Goal: Task Accomplishment & Management: Use online tool/utility

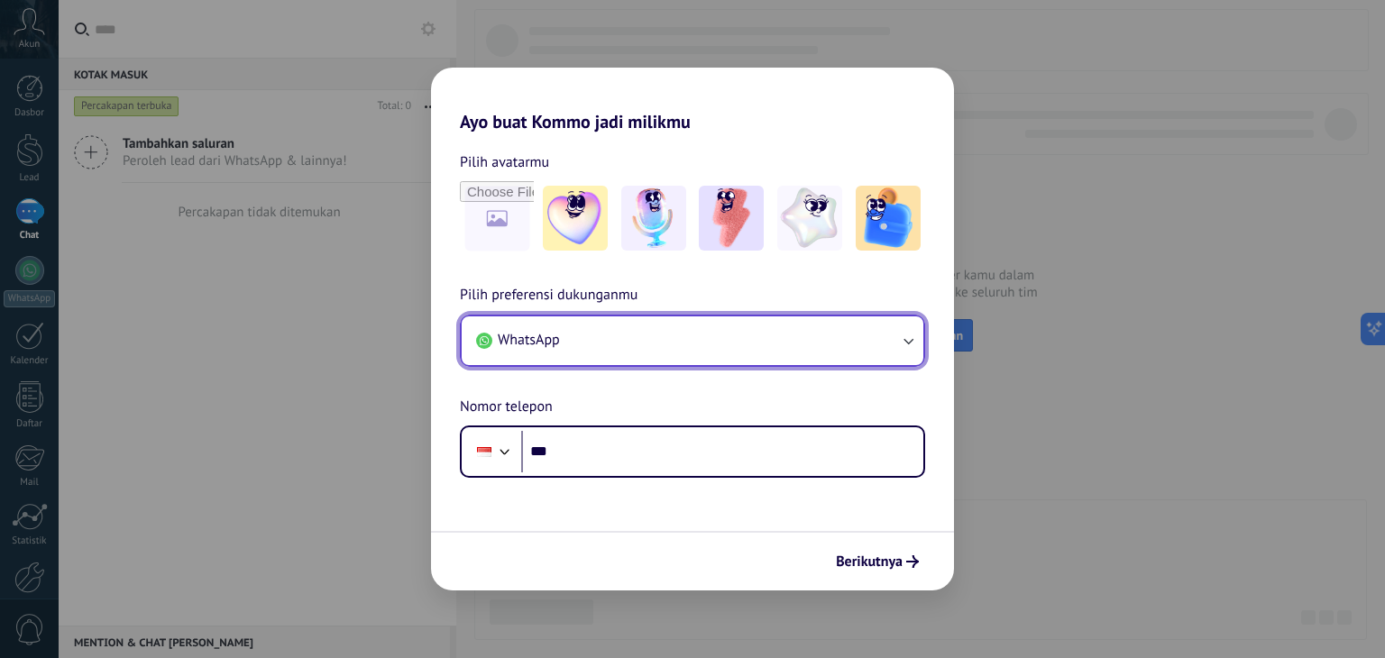
click at [629, 352] on button "WhatsApp" at bounding box center [693, 340] width 462 height 49
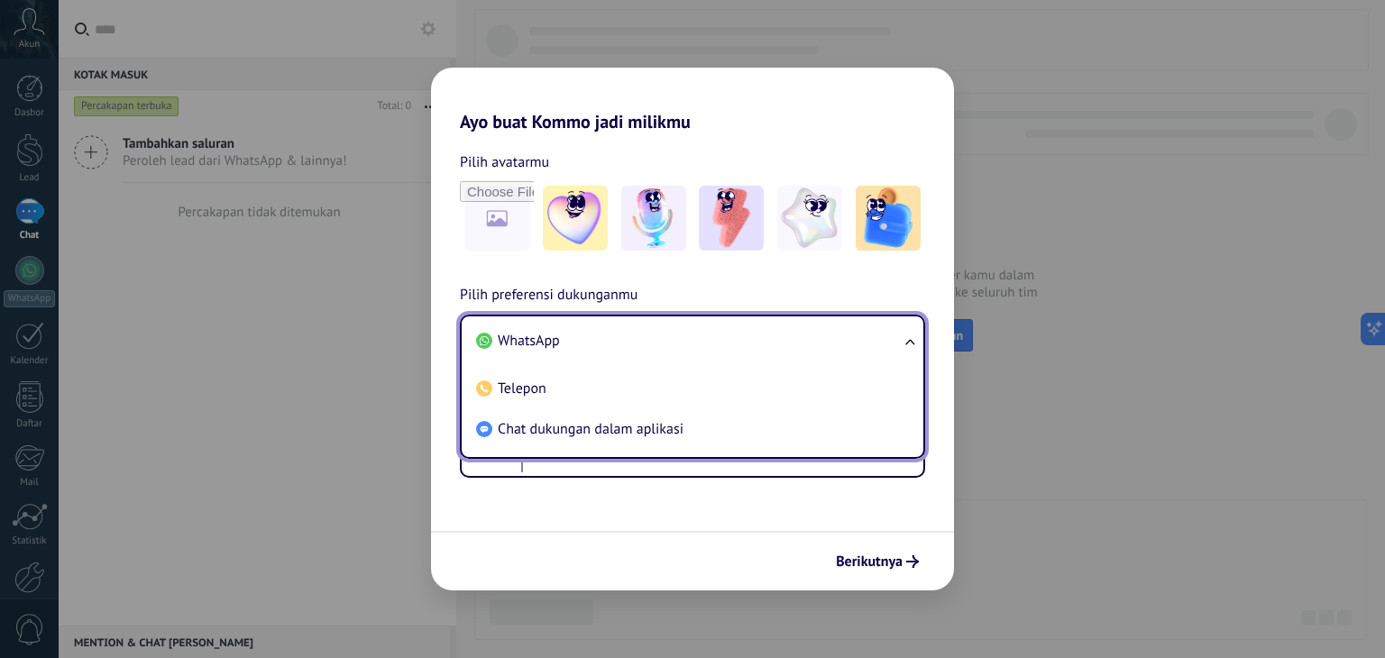
click at [629, 352] on li "WhatsApp" at bounding box center [689, 341] width 440 height 41
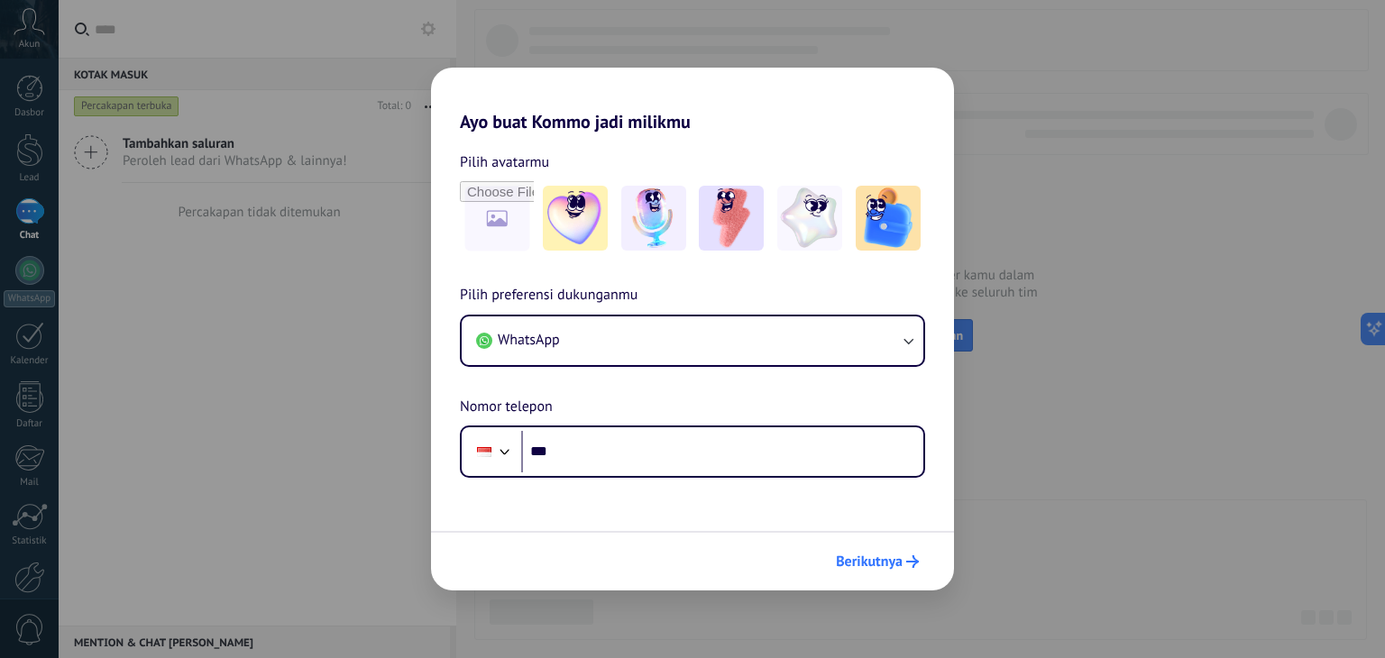
click at [847, 565] on span "Berikutnya" at bounding box center [869, 561] width 67 height 13
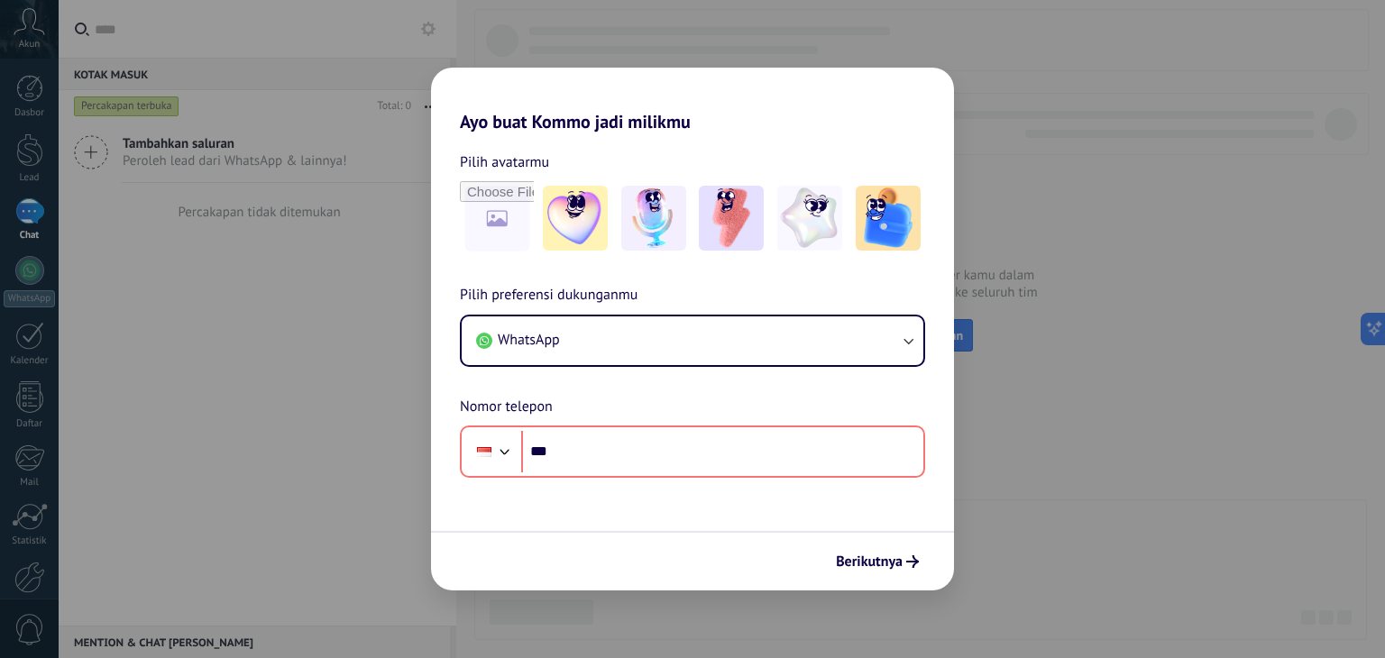
click at [964, 522] on div "Ayo buat Kommo jadi milikmu Pilih avatarmu Pilih preferensi dukunganmu WhatsApp…" at bounding box center [692, 329] width 1385 height 658
click at [185, 289] on div "Ayo buat Kommo jadi milikmu Pilih avatarmu Pilih preferensi dukunganmu WhatsApp…" at bounding box center [692, 329] width 1385 height 658
click at [34, 220] on div "Ayo buat Kommo jadi milikmu Pilih avatarmu Pilih preferensi dukunganmu WhatsApp…" at bounding box center [692, 329] width 1385 height 658
click at [232, 268] on div "Ayo buat Kommo jadi milikmu Pilih avatarmu Pilih preferensi dukunganmu WhatsApp…" at bounding box center [692, 329] width 1385 height 658
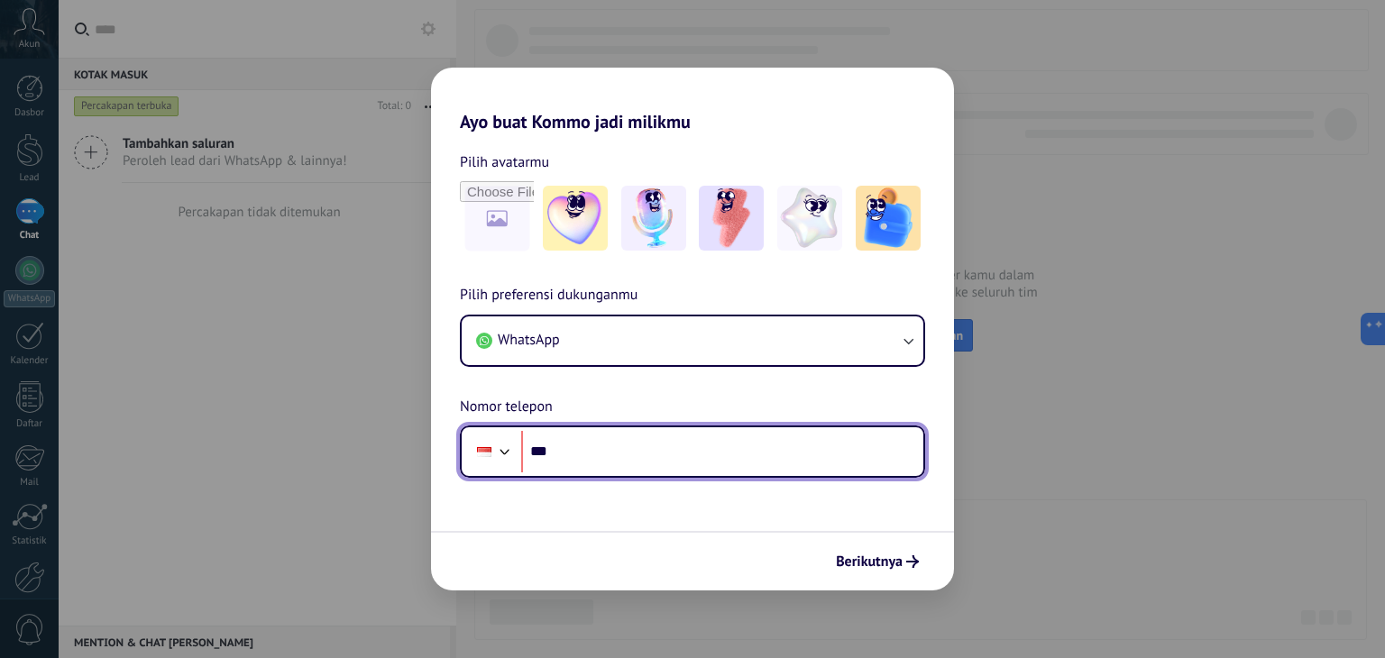
click at [581, 448] on input "***" at bounding box center [722, 451] width 402 height 41
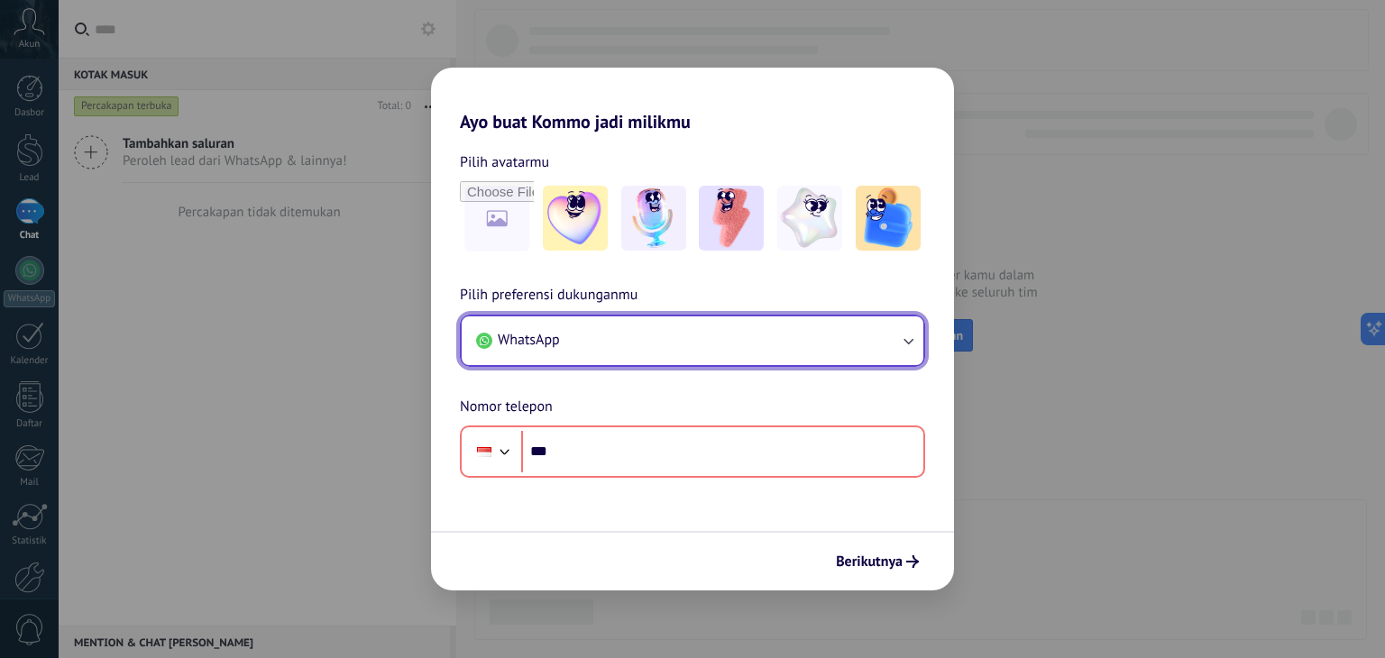
click at [590, 338] on button "WhatsApp" at bounding box center [693, 340] width 462 height 49
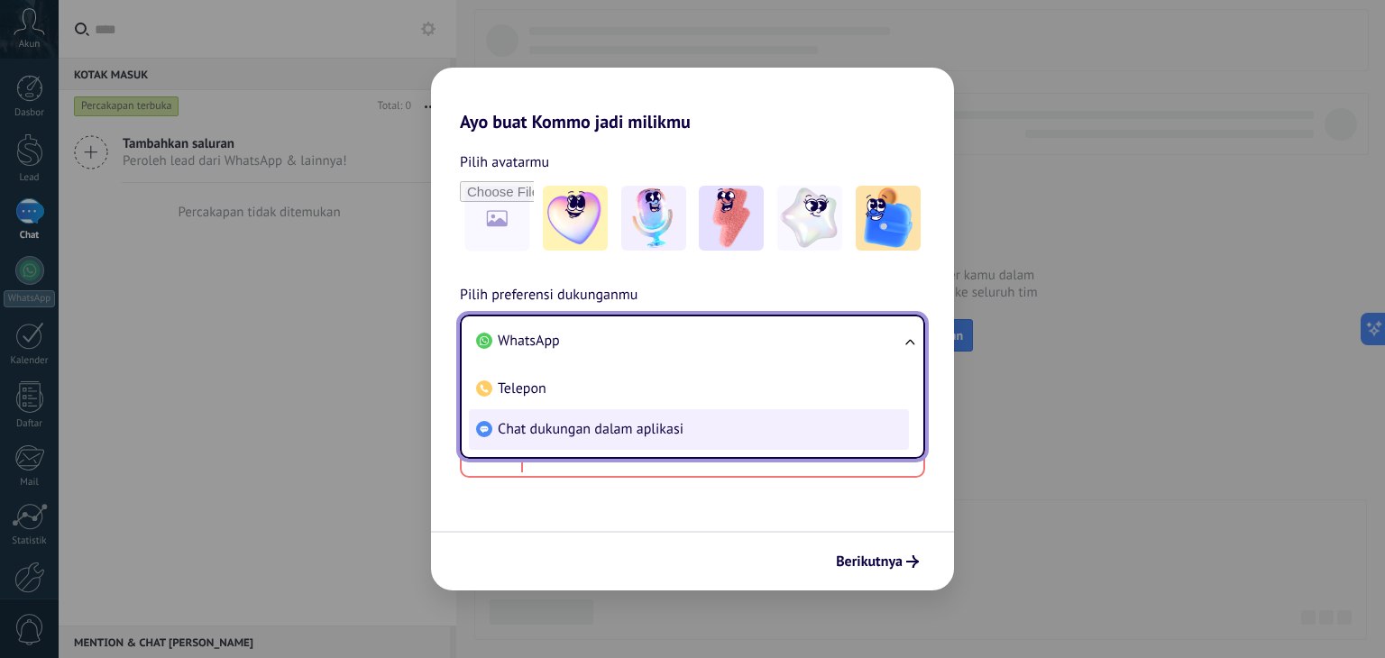
click at [595, 438] on li "Chat dukungan dalam aplikasi" at bounding box center [689, 429] width 440 height 41
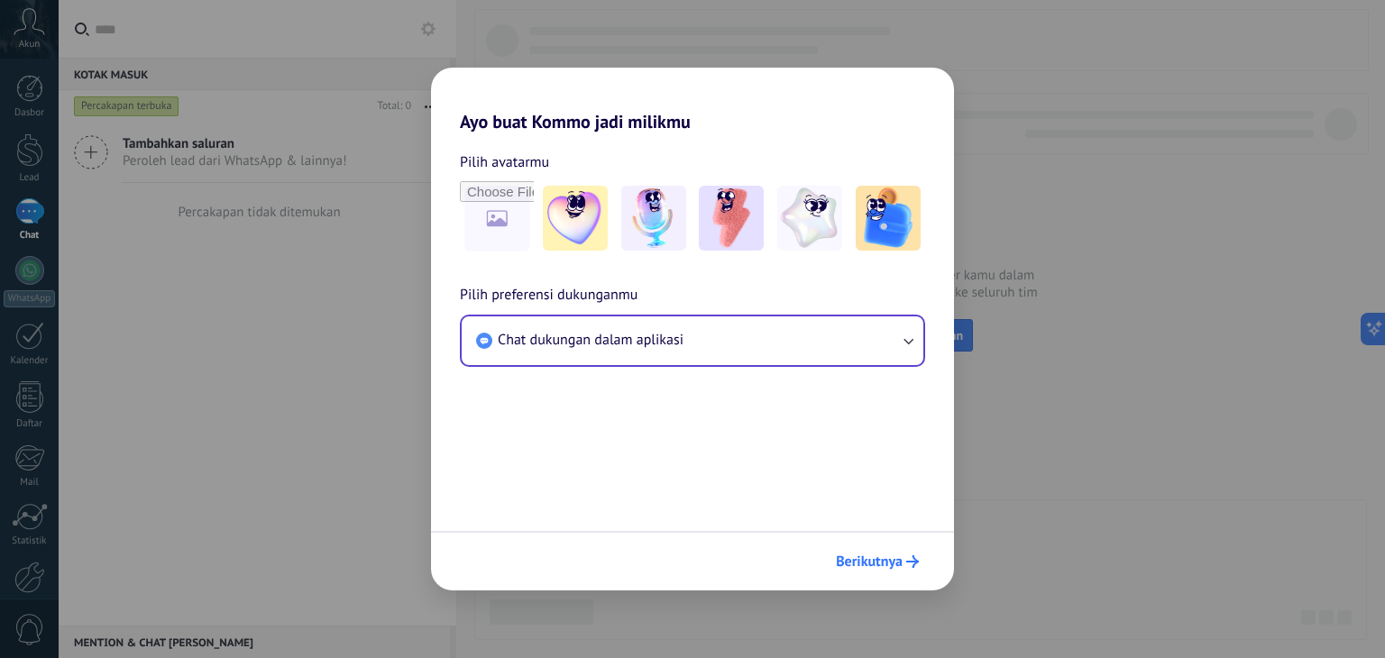
click at [883, 564] on span "Berikutnya" at bounding box center [869, 561] width 67 height 13
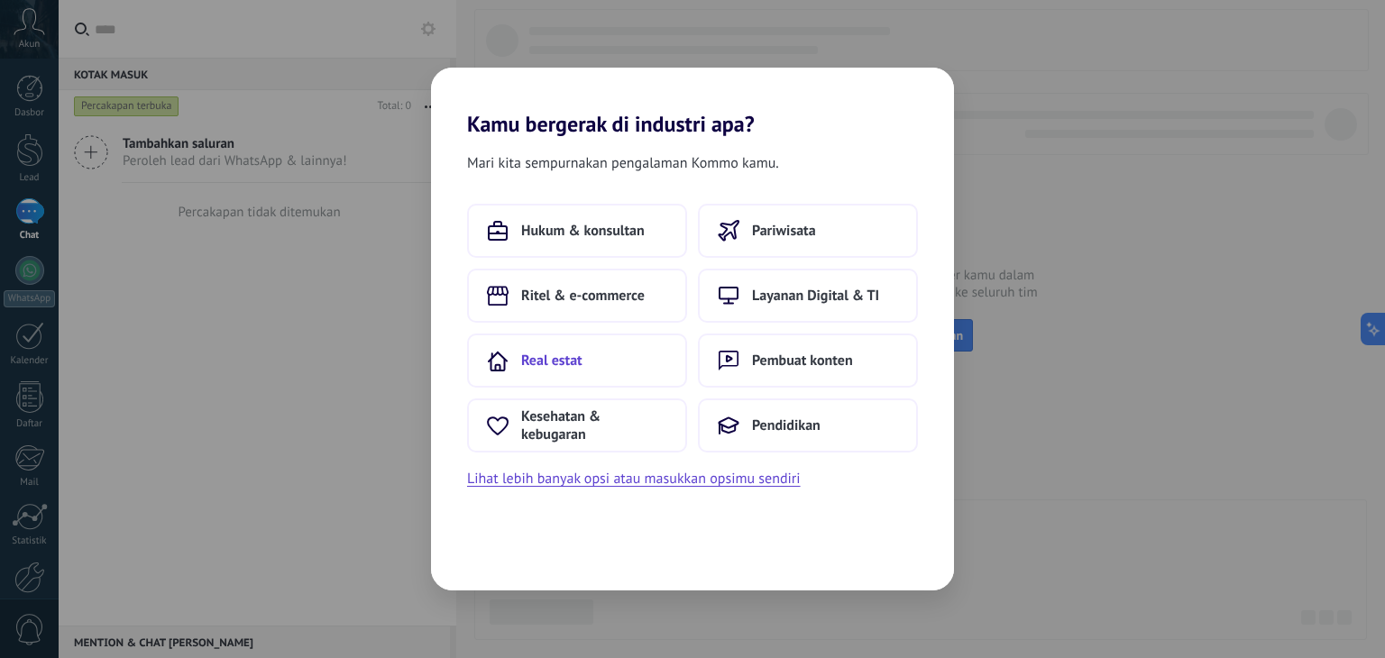
click at [652, 357] on button "Real estat" at bounding box center [577, 361] width 220 height 54
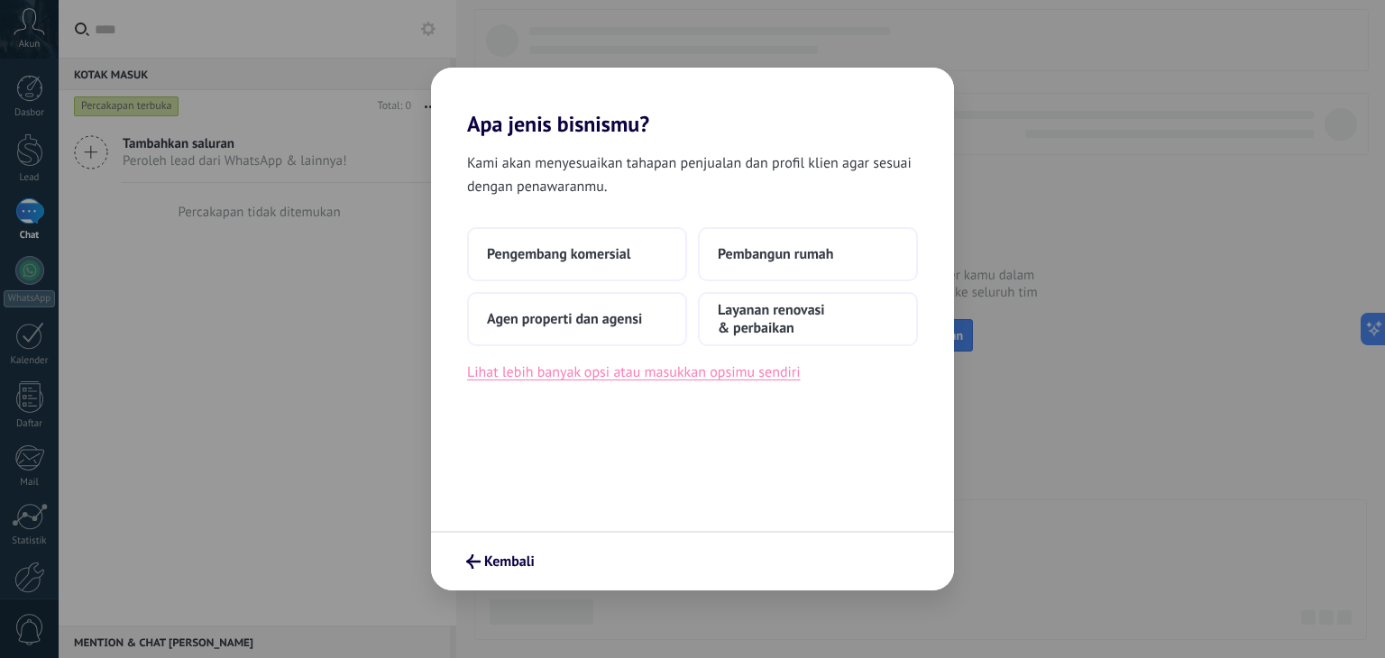
click at [675, 371] on button "Lihat lebih banyak opsi atau masukkan opsimu sendiri" at bounding box center [634, 372] width 334 height 23
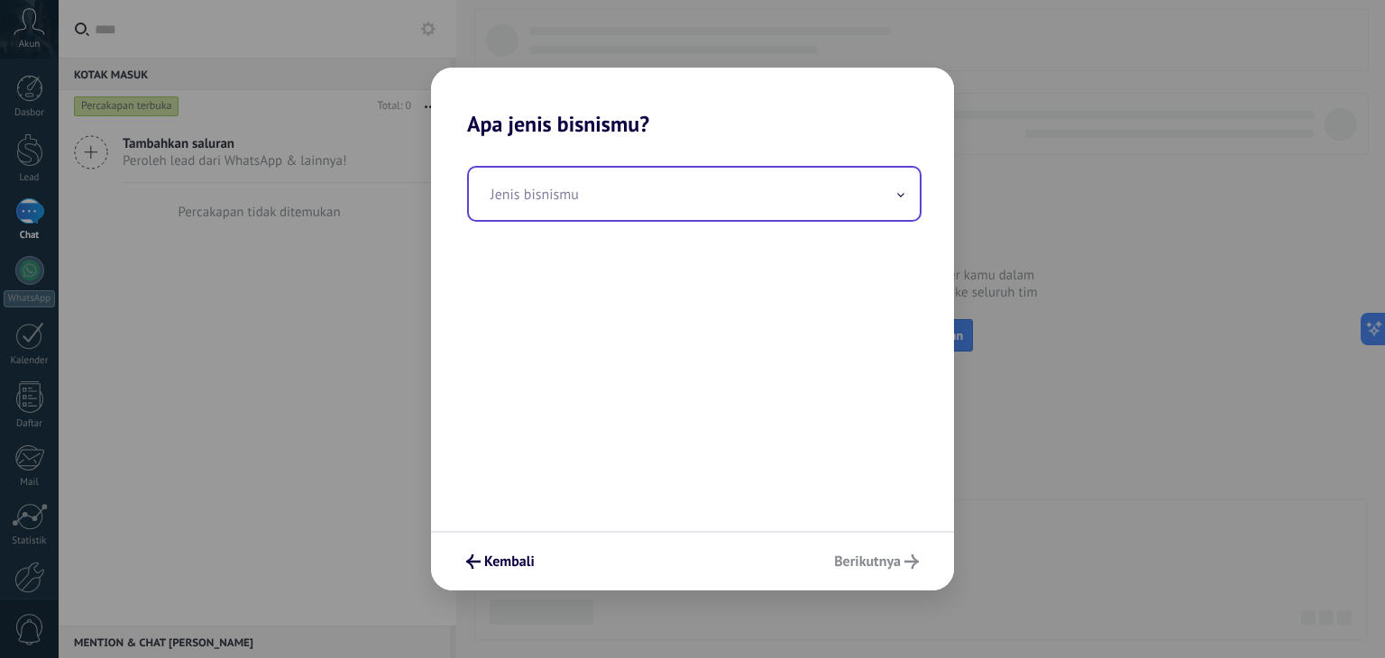
click at [721, 184] on input "text" at bounding box center [694, 194] width 451 height 52
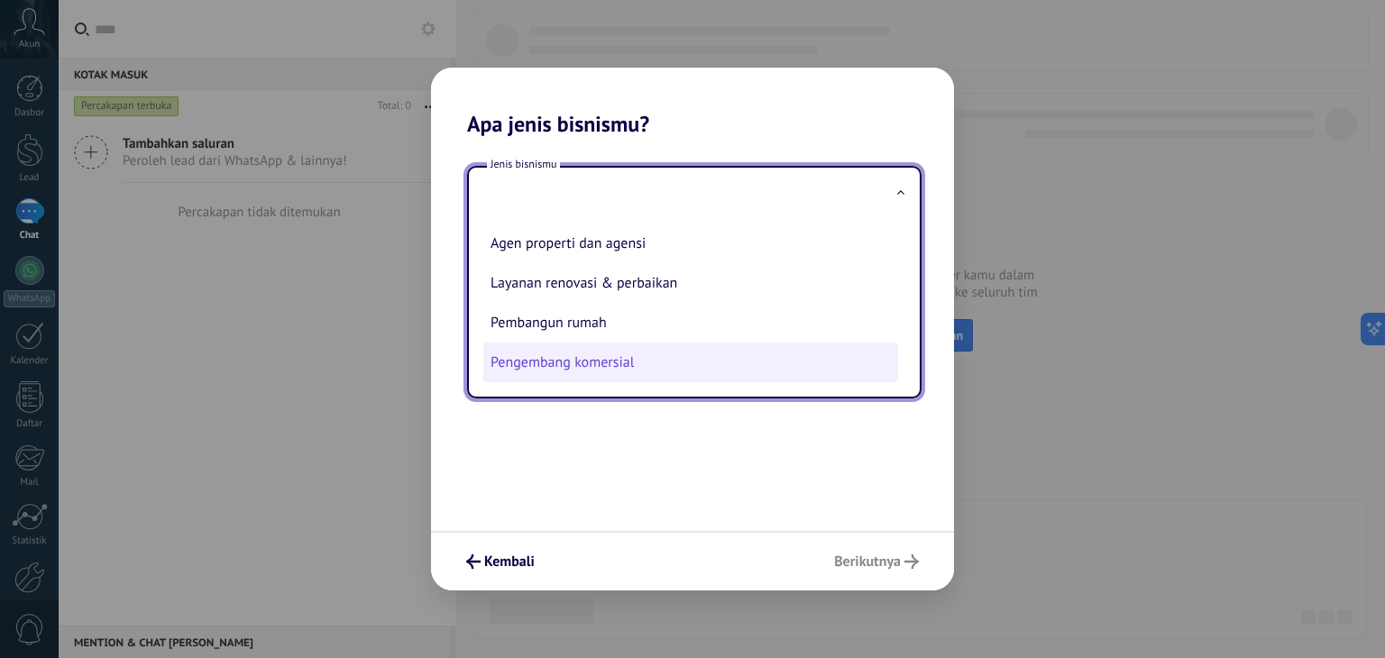
click at [654, 365] on li "Pengembang komersial" at bounding box center [690, 363] width 415 height 40
type input "**********"
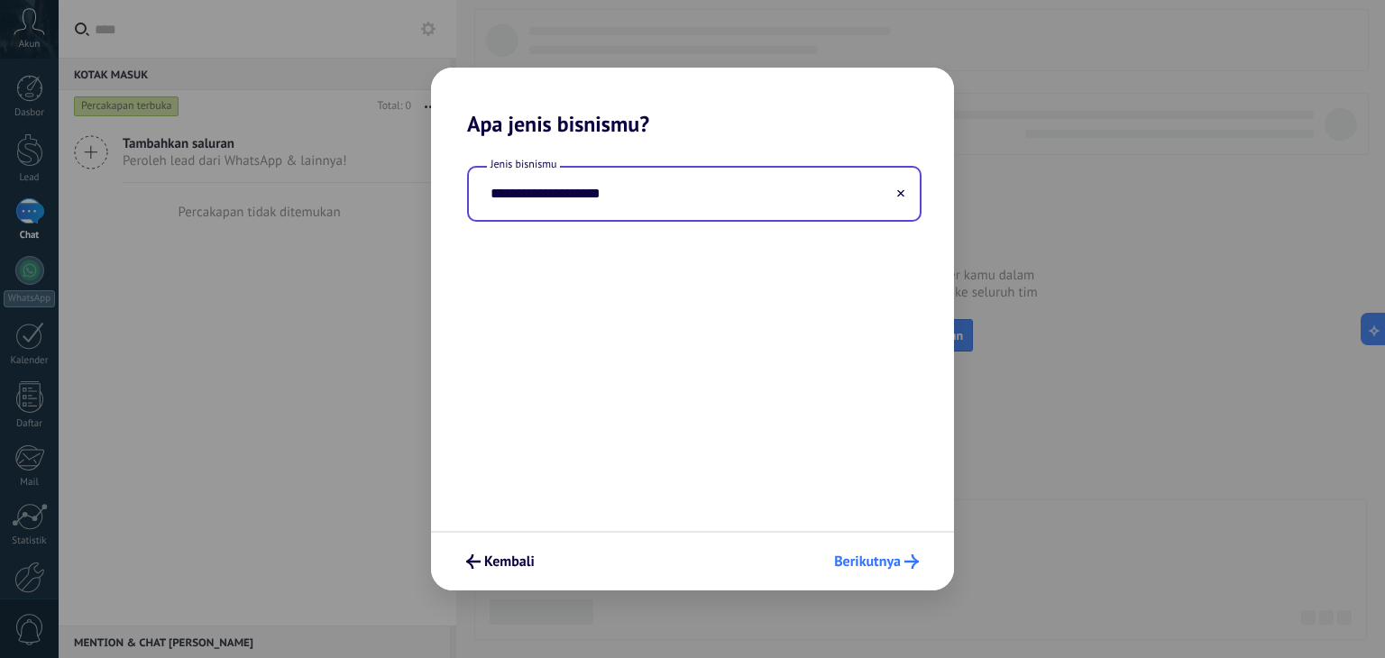
click at [855, 547] on button "Berikutnya" at bounding box center [876, 561] width 101 height 31
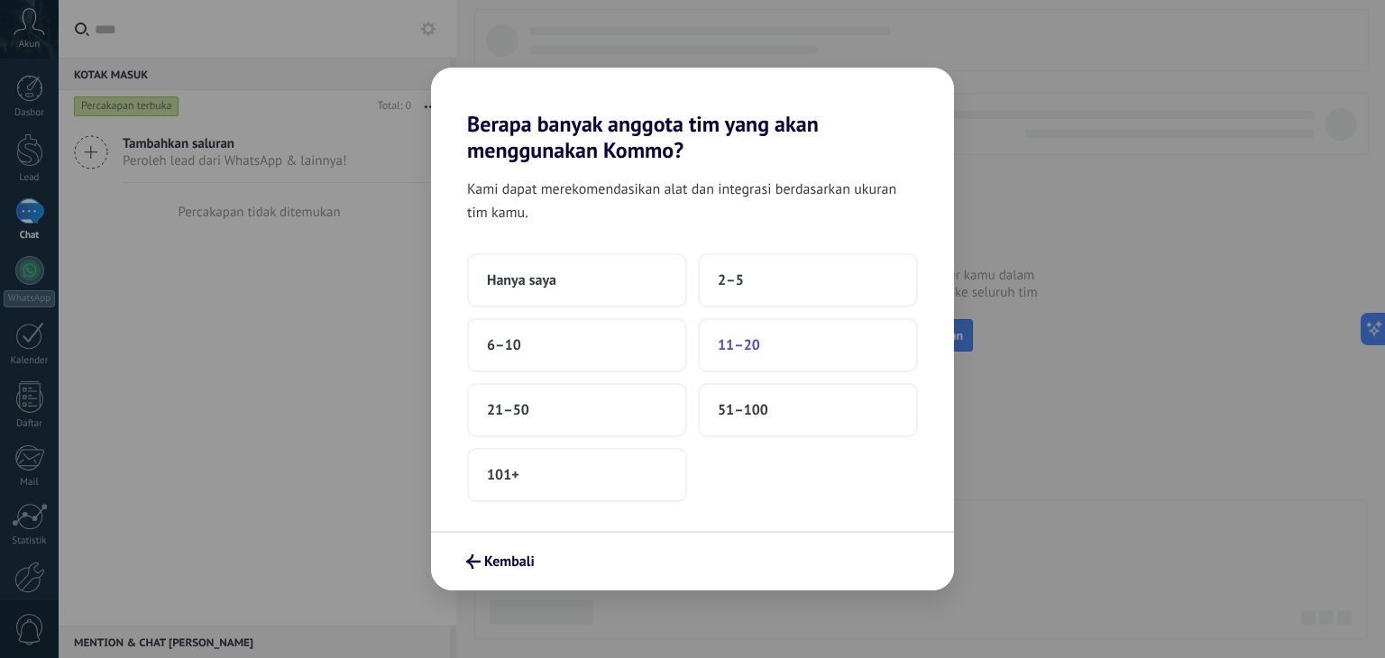
click at [727, 344] on span "11–20" at bounding box center [739, 345] width 42 height 18
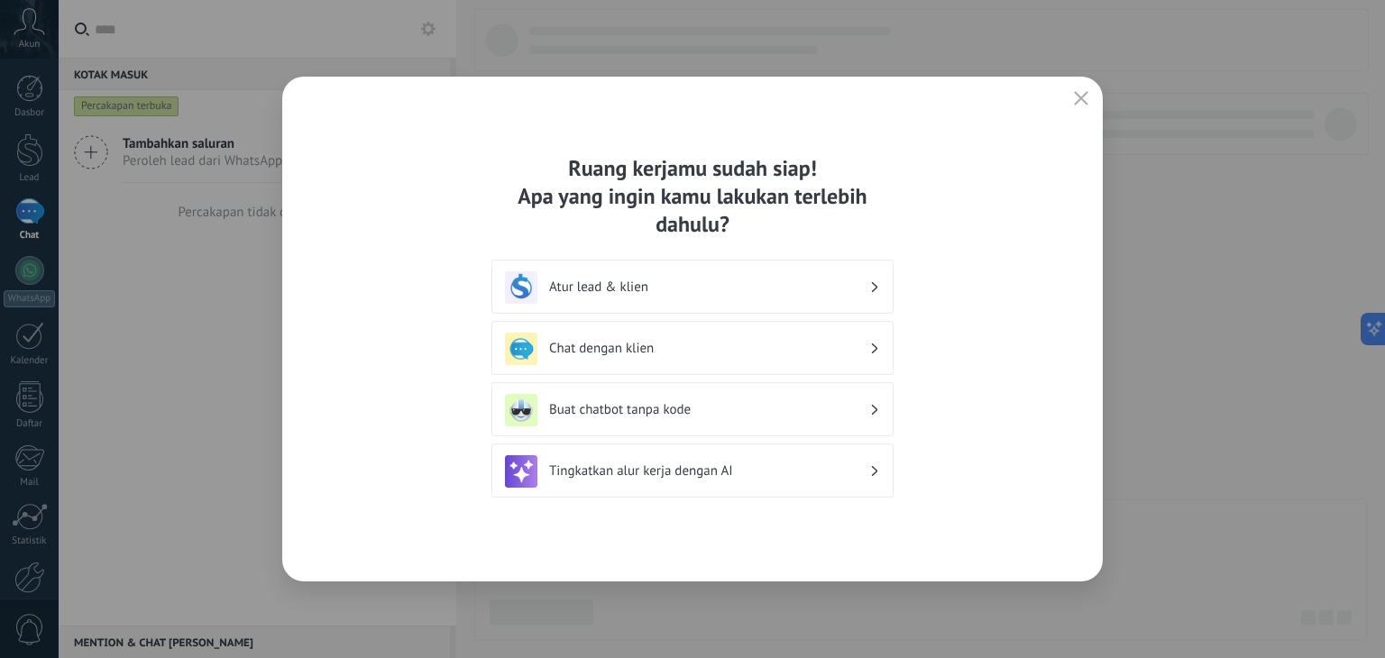
click at [1078, 102] on icon "button" at bounding box center [1081, 98] width 14 height 14
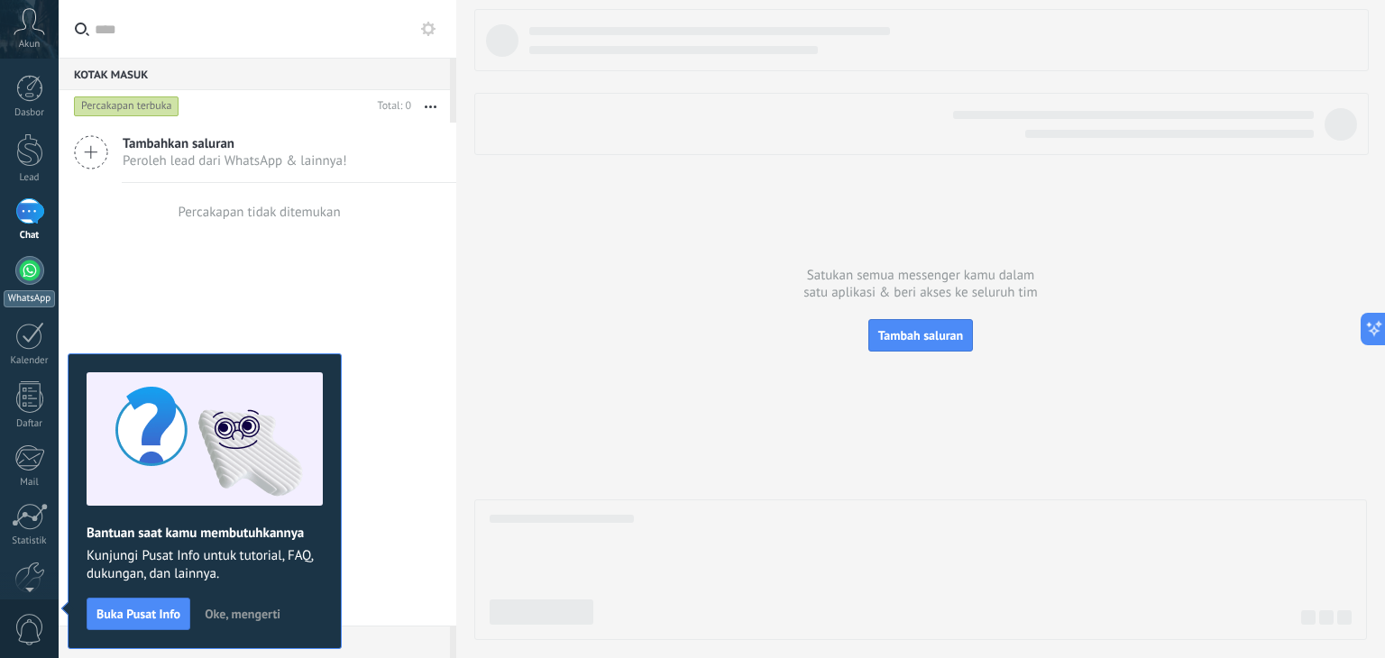
click at [25, 265] on div at bounding box center [29, 270] width 29 height 29
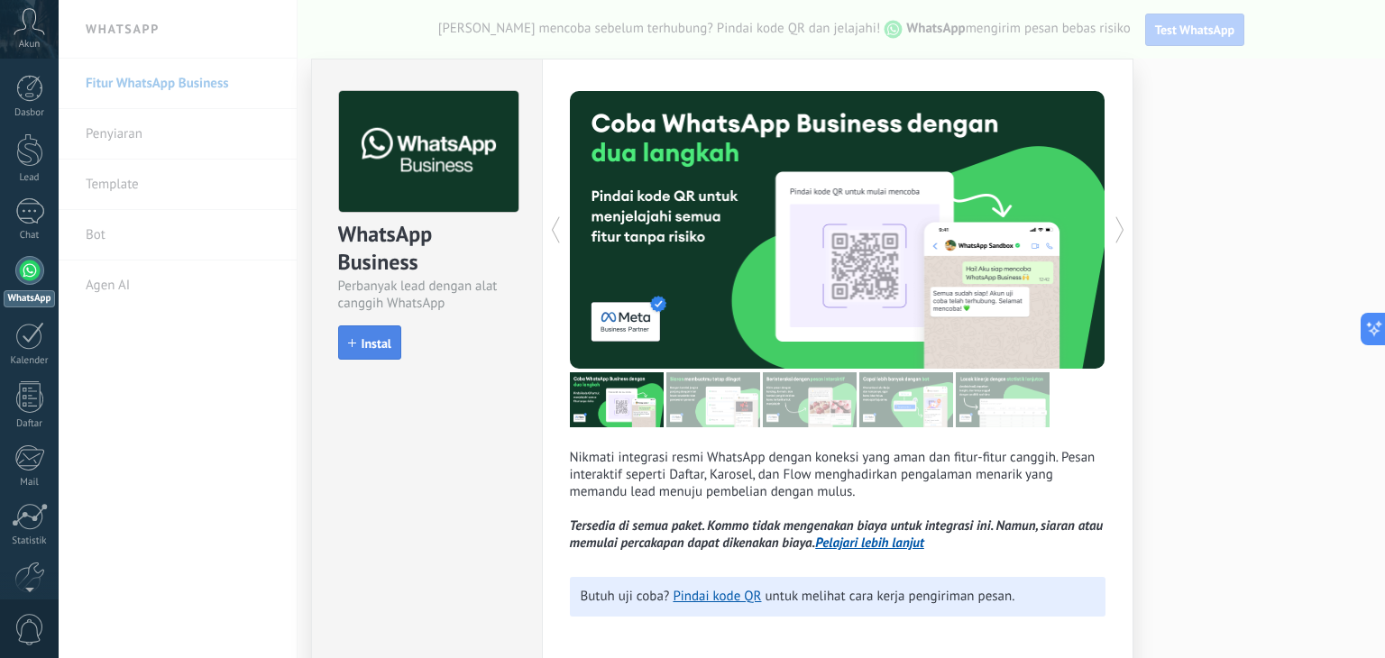
click at [354, 341] on span "Instal" at bounding box center [369, 343] width 43 height 13
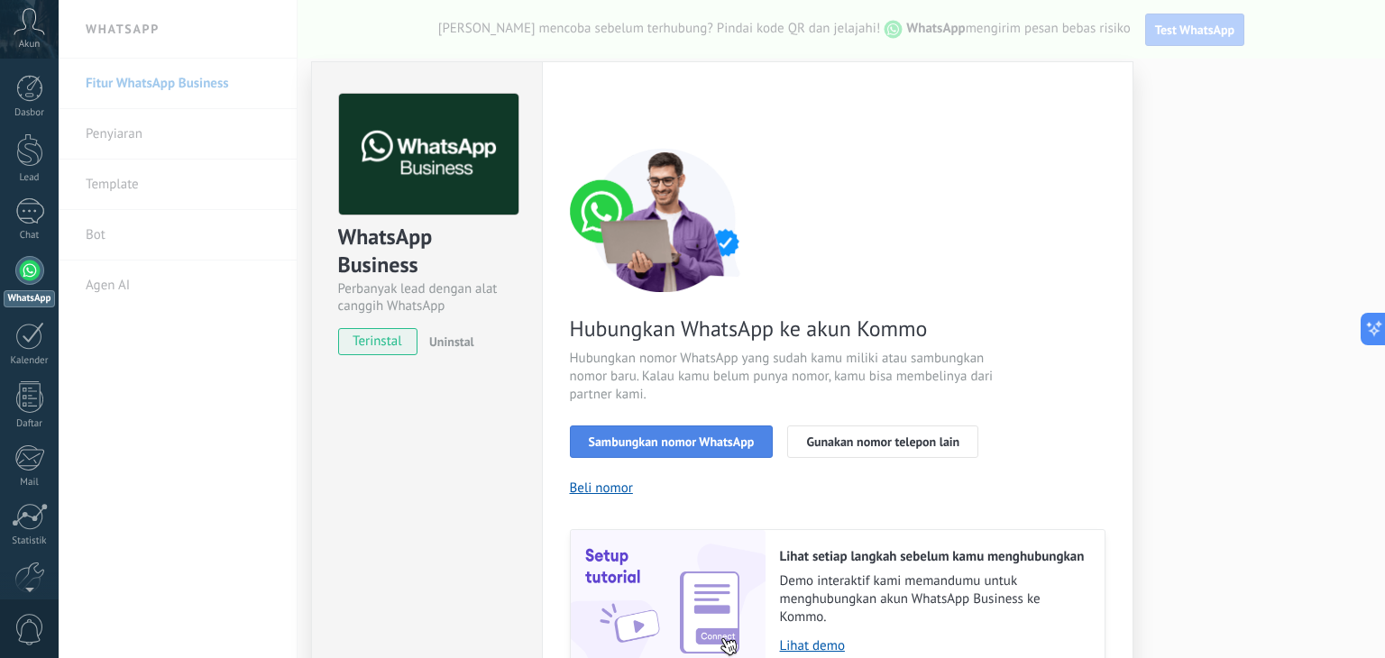
click at [628, 437] on span "Sambungkan nomor WhatsApp" at bounding box center [672, 441] width 166 height 13
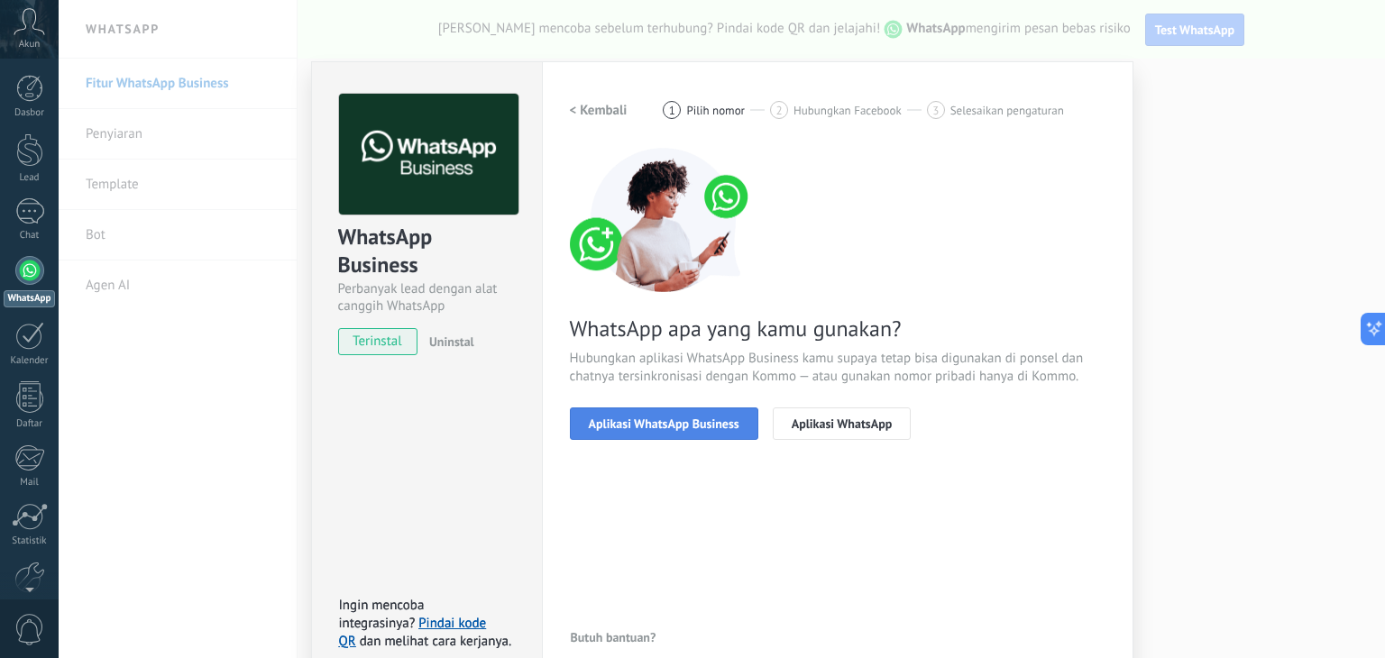
click at [635, 425] on span "Aplikasi WhatsApp Business" at bounding box center [664, 423] width 151 height 13
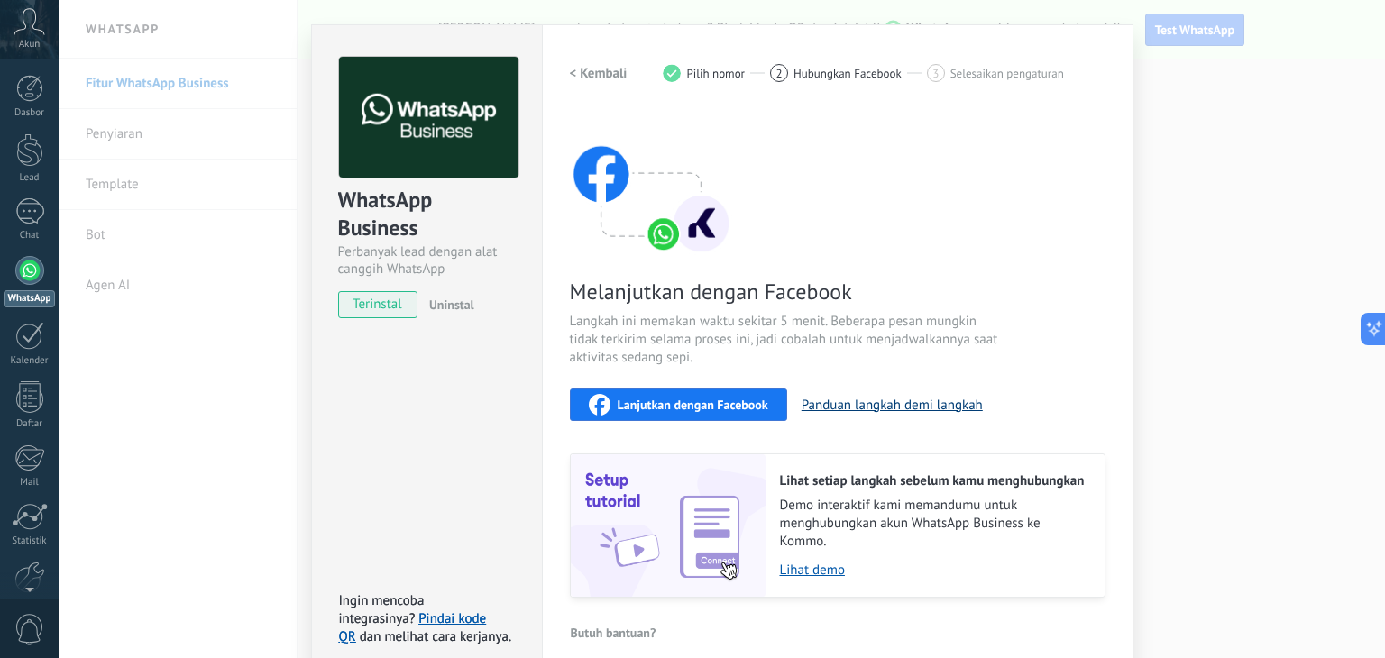
scroll to position [56, 0]
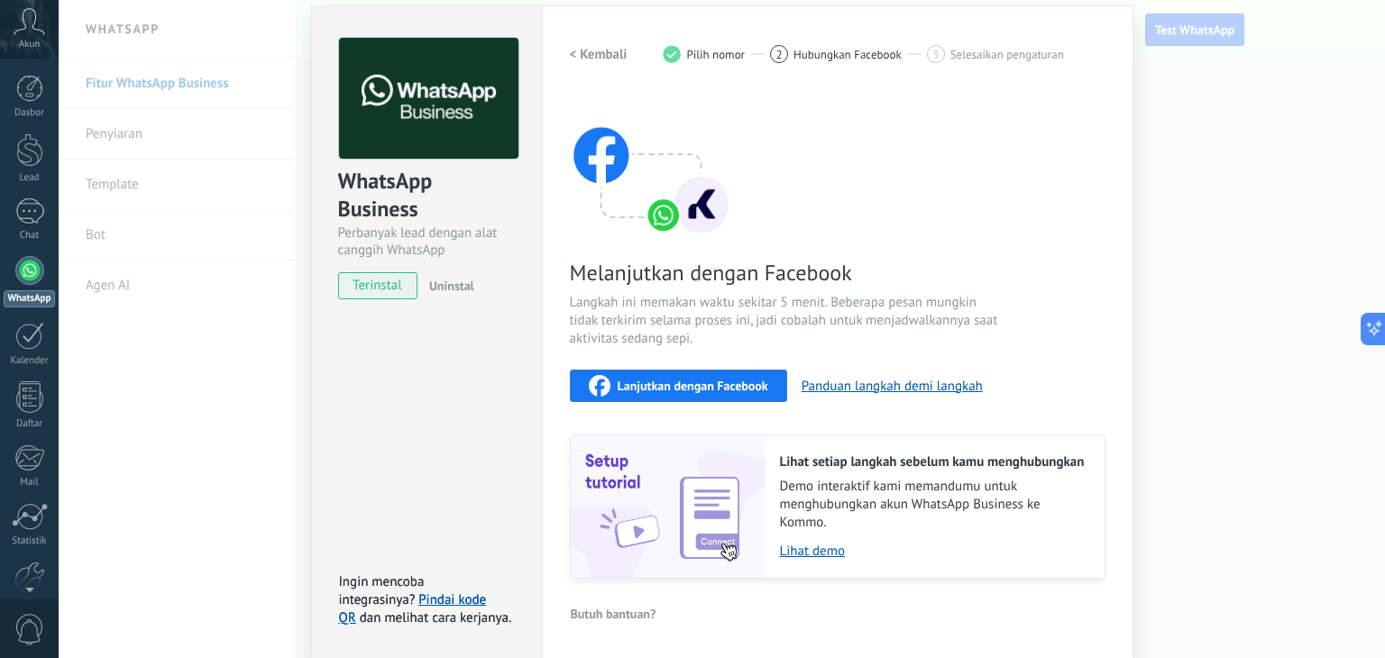
click at [746, 388] on span "Lanjutkan dengan Facebook" at bounding box center [692, 385] width 151 height 13
